Goal: Information Seeking & Learning: Learn about a topic

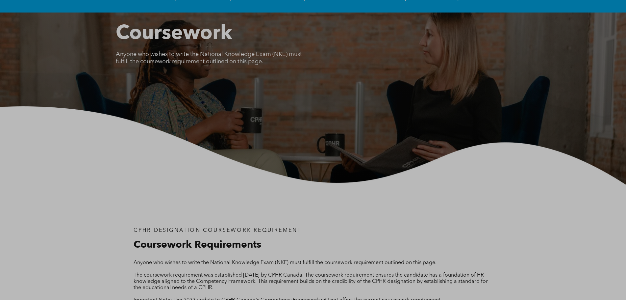
scroll to position [83, 0]
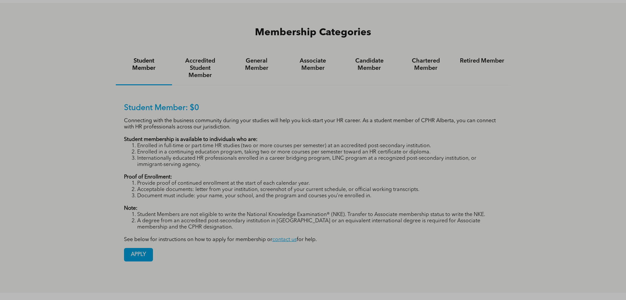
scroll to position [428, 0]
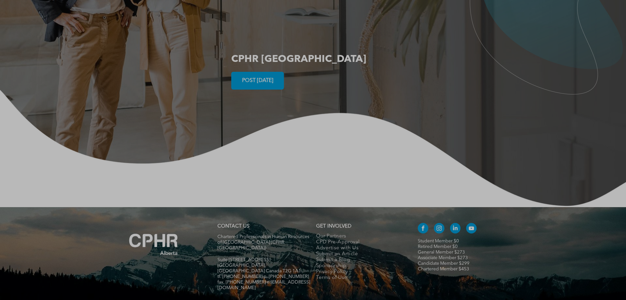
scroll to position [1259, 0]
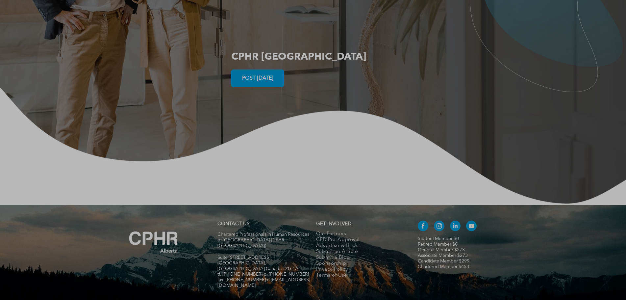
drag, startPoint x: 128, startPoint y: 147, endPoint x: 140, endPoint y: 146, distance: 11.5
